Goal: Information Seeking & Learning: Check status

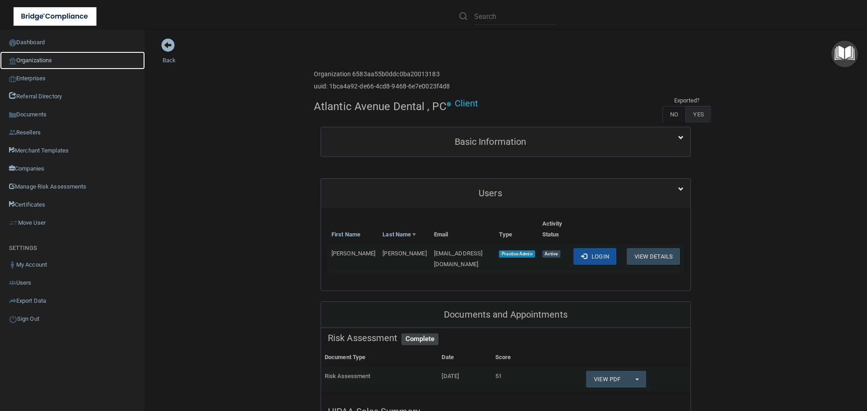
click at [60, 68] on link "Organizations" at bounding box center [72, 60] width 145 height 18
click at [50, 63] on link "Organizations" at bounding box center [72, 60] width 145 height 18
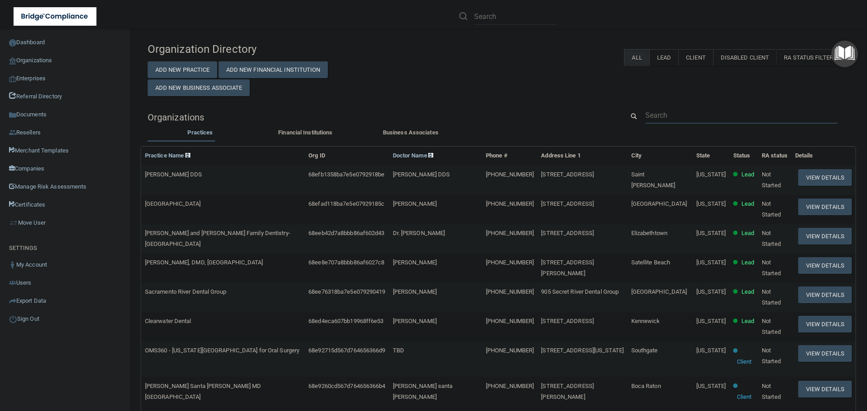
click at [659, 115] on input "text" at bounding box center [741, 115] width 192 height 17
paste input "Wink Optical and Eye Care"
type input "Wink Optical and Eye Care"
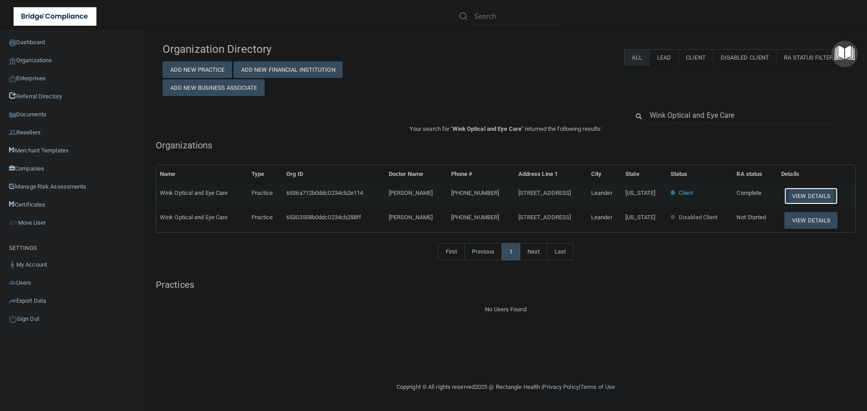
click at [796, 196] on button "View Details" at bounding box center [810, 196] width 53 height 17
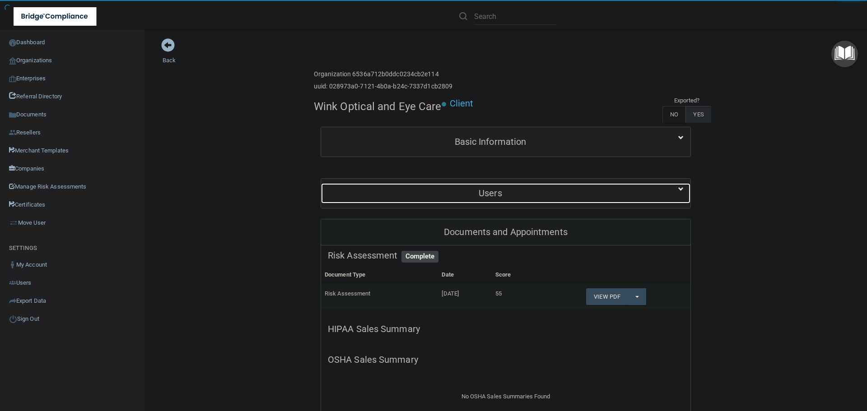
click at [486, 187] on div "Users" at bounding box center [490, 193] width 339 height 20
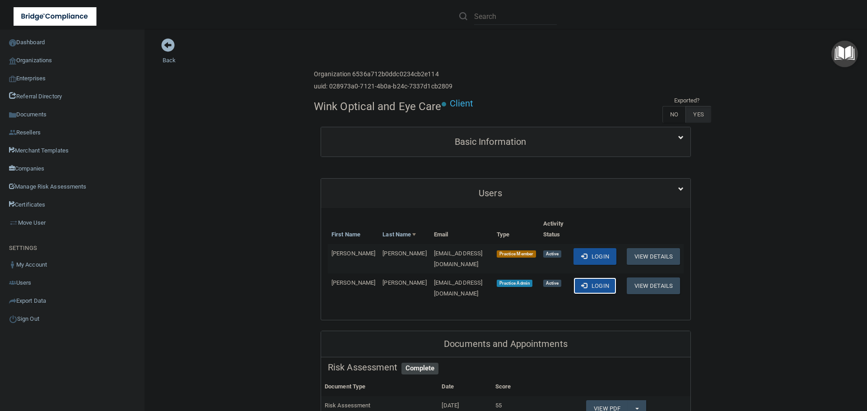
click at [583, 283] on span at bounding box center [584, 286] width 6 height 6
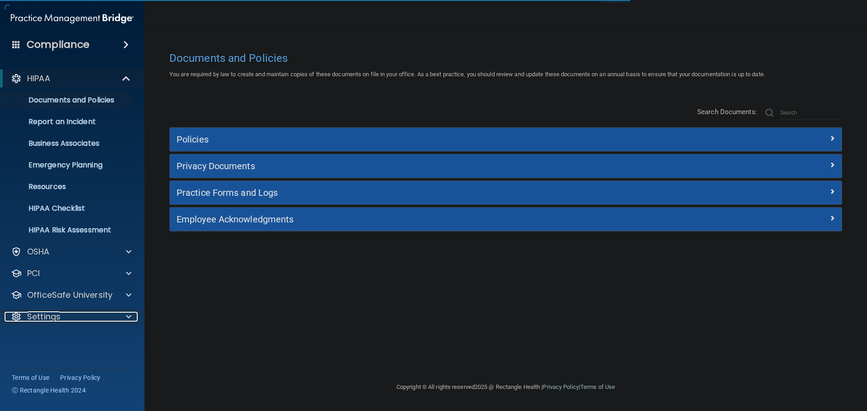
click at [112, 313] on div "Settings" at bounding box center [60, 317] width 112 height 11
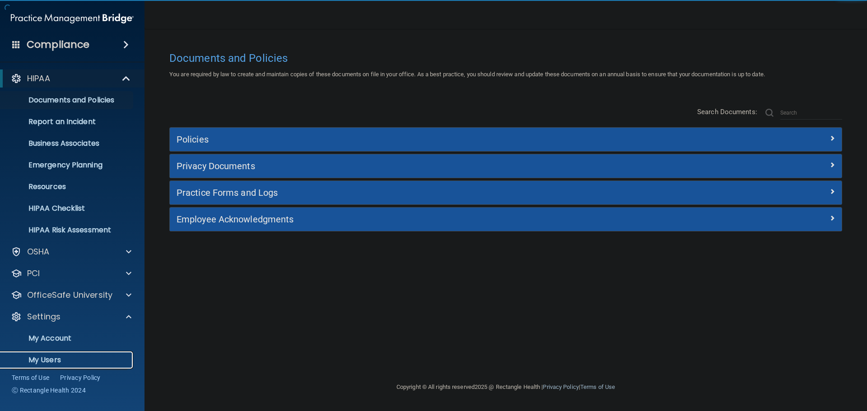
click at [51, 360] on p "My Users" at bounding box center [67, 360] width 123 height 9
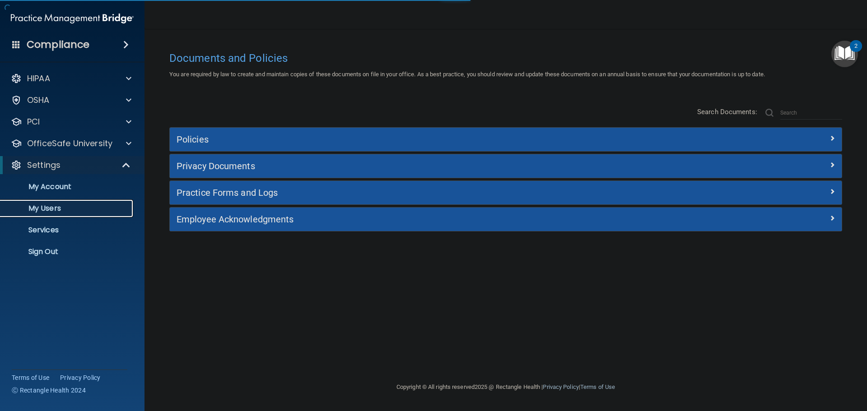
select select "20"
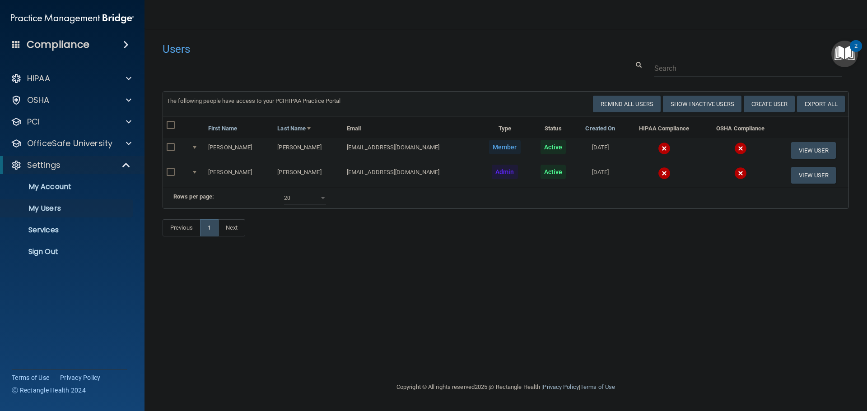
click at [658, 146] on img at bounding box center [664, 148] width 13 height 13
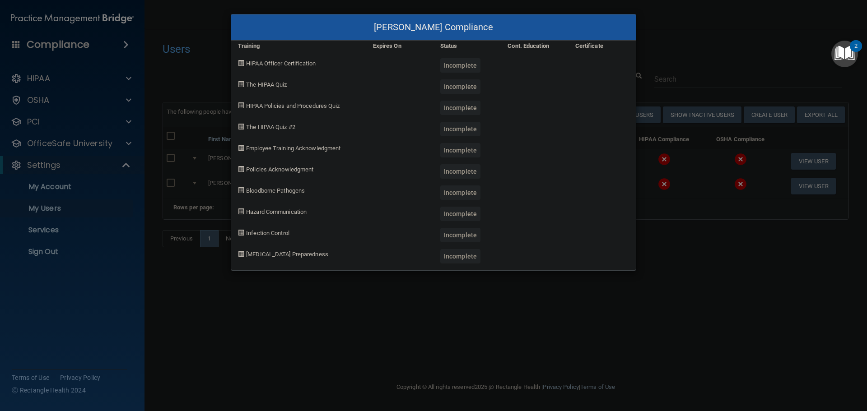
click at [665, 263] on div "[PERSON_NAME] Compliance Training Expires On Status Cont. Education Certificate…" at bounding box center [433, 205] width 867 height 411
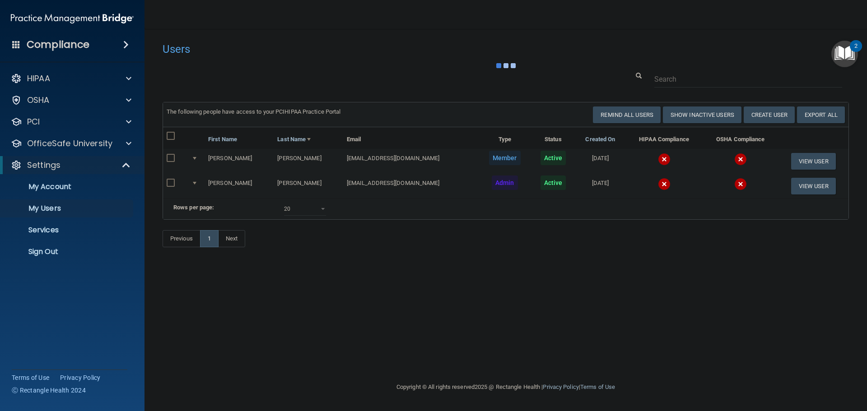
click at [658, 186] on img at bounding box center [664, 184] width 13 height 13
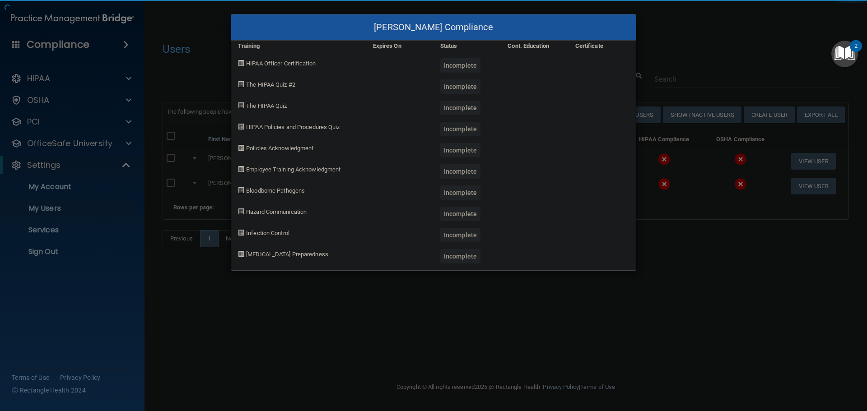
click at [673, 293] on div "[PERSON_NAME] Compliance Training Expires On Status Cont. Education Certificate…" at bounding box center [433, 205] width 867 height 411
